Goal: Task Accomplishment & Management: Manage account settings

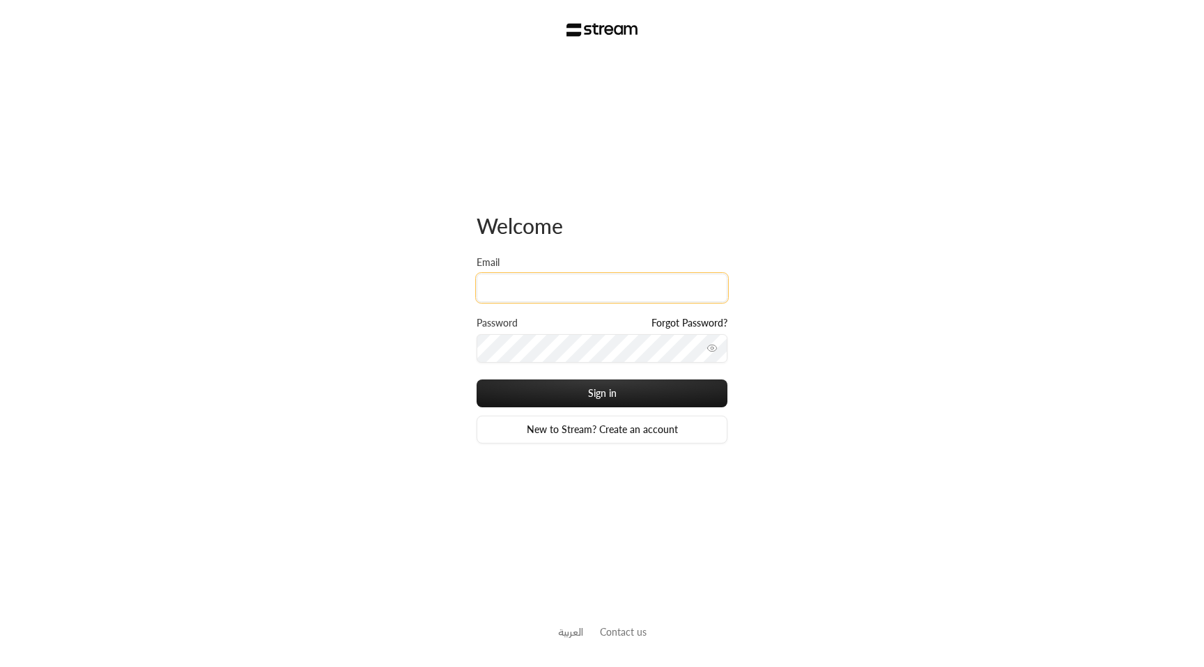
type input "[EMAIL_ADDRESS][DOMAIN_NAME]"
click at [638, 284] on input "[EMAIL_ADDRESS][DOMAIN_NAME]" at bounding box center [601, 288] width 251 height 29
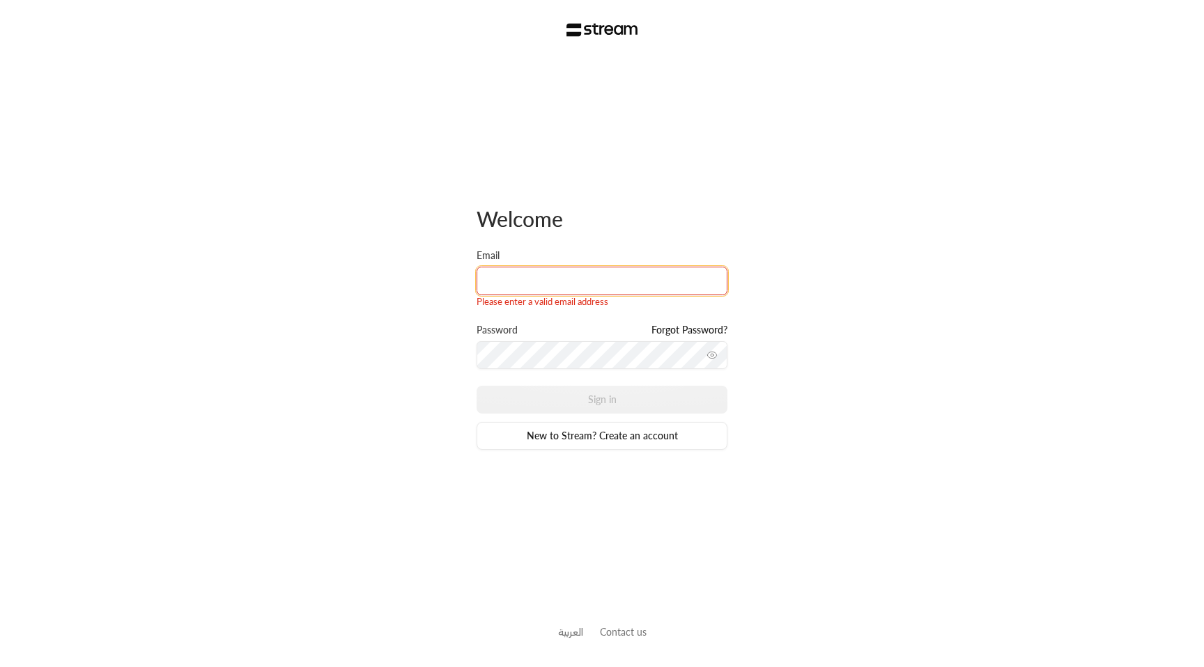
type input "[EMAIL_ADDRESS][DOMAIN_NAME]"
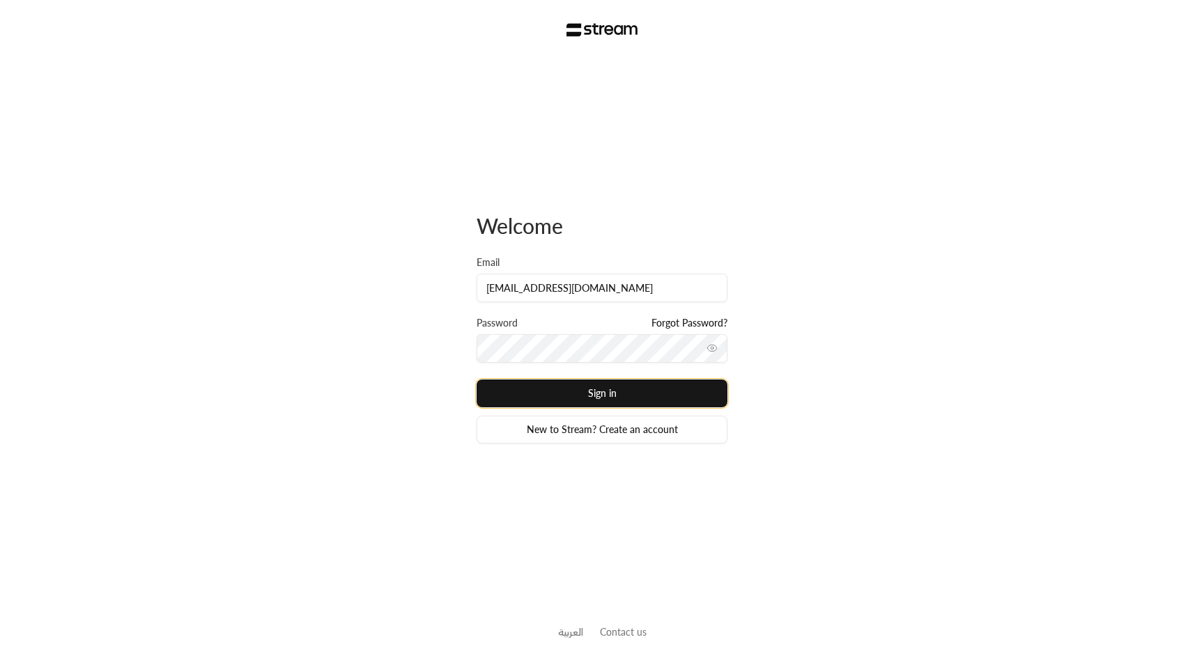
click at [621, 388] on button "Sign in" at bounding box center [601, 394] width 251 height 28
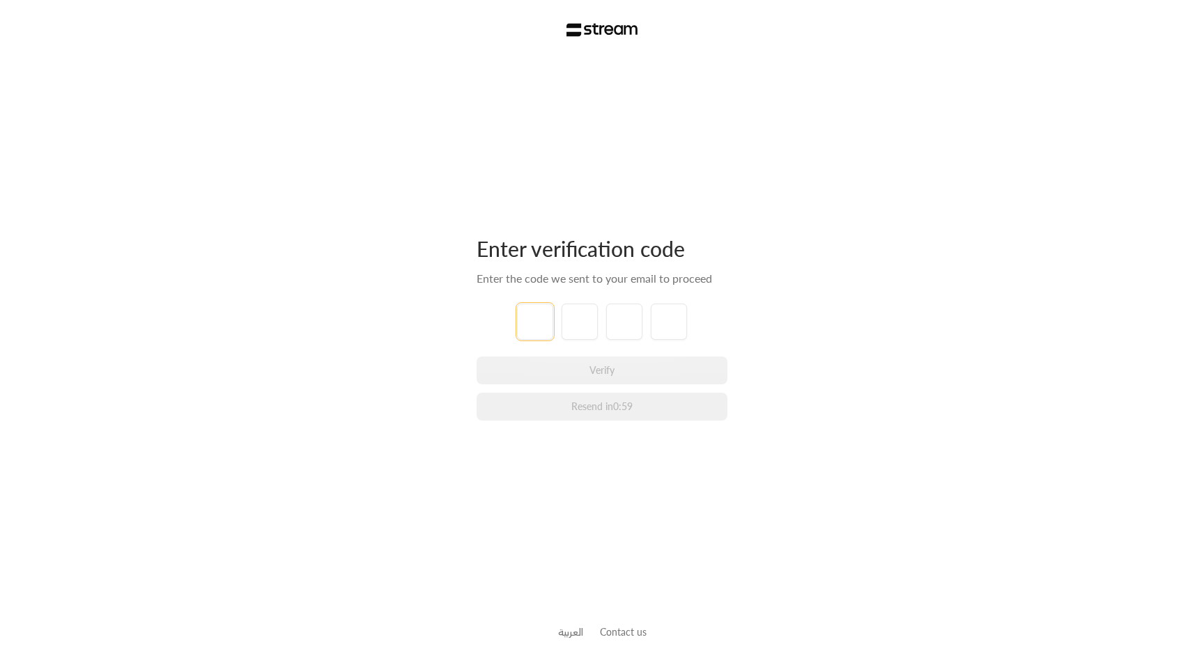
type input "1"
type input "2"
type input "3"
type input "4"
